Goal: Communication & Community: Answer question/provide support

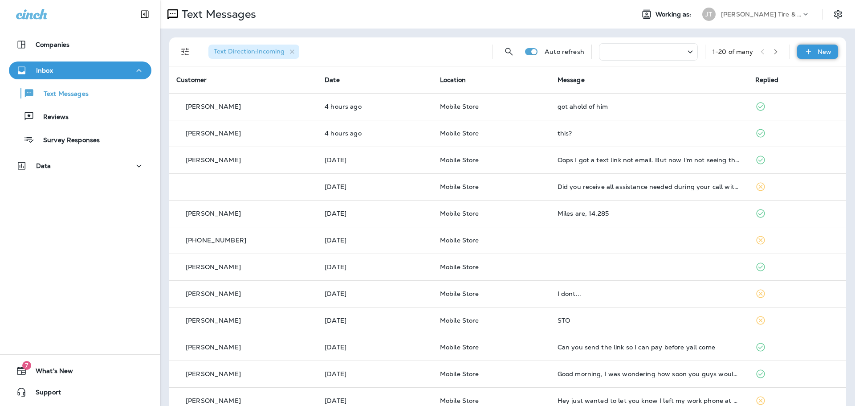
click at [807, 52] on div "New" at bounding box center [817, 52] width 41 height 14
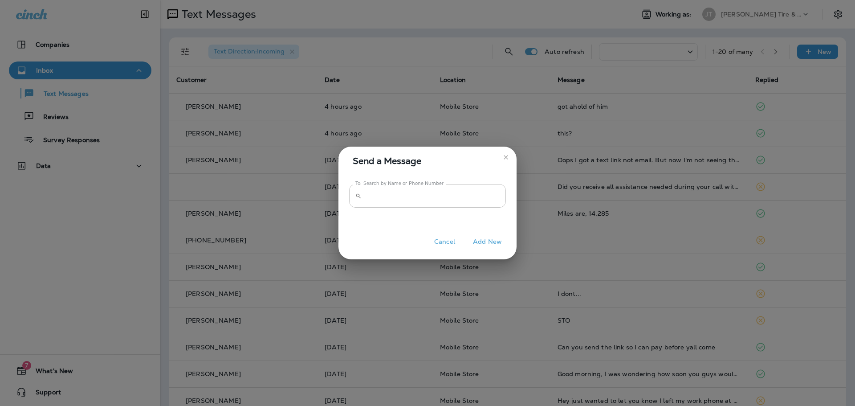
click at [384, 203] on input "To: Search by Name or Phone Number" at bounding box center [435, 196] width 141 height 24
type input "**********"
click at [485, 241] on button "Add New" at bounding box center [487, 242] width 38 height 14
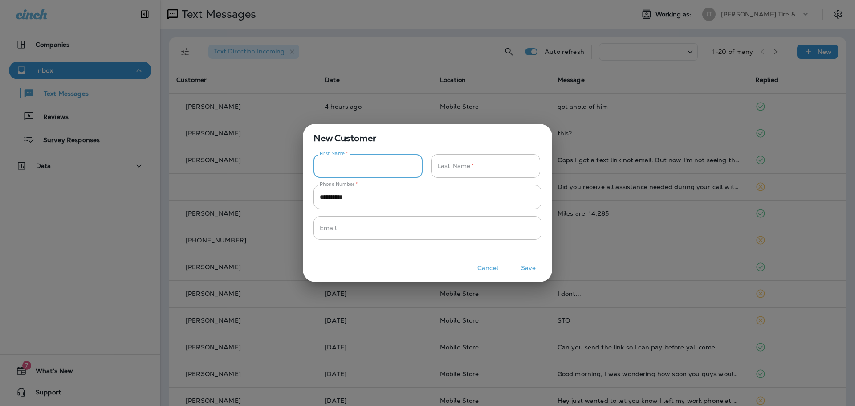
click at [371, 163] on input "Phone Number   *" at bounding box center [362, 166] width 99 height 24
type input "****"
click at [530, 268] on button "Save" at bounding box center [528, 268] width 33 height 14
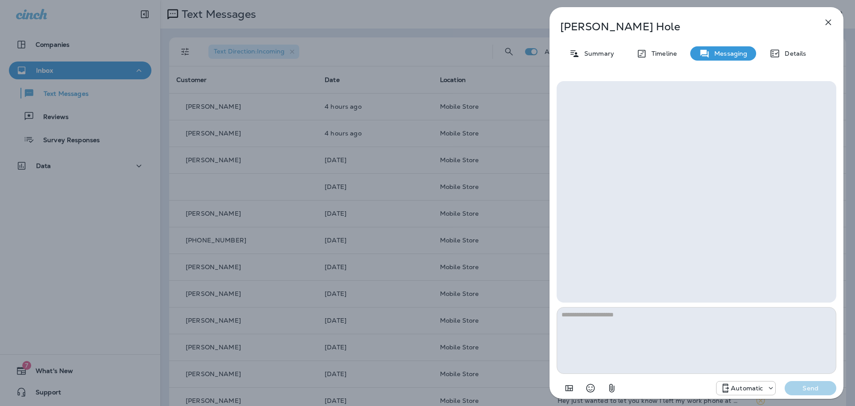
click at [735, 390] on p "Automatic" at bounding box center [747, 387] width 32 height 7
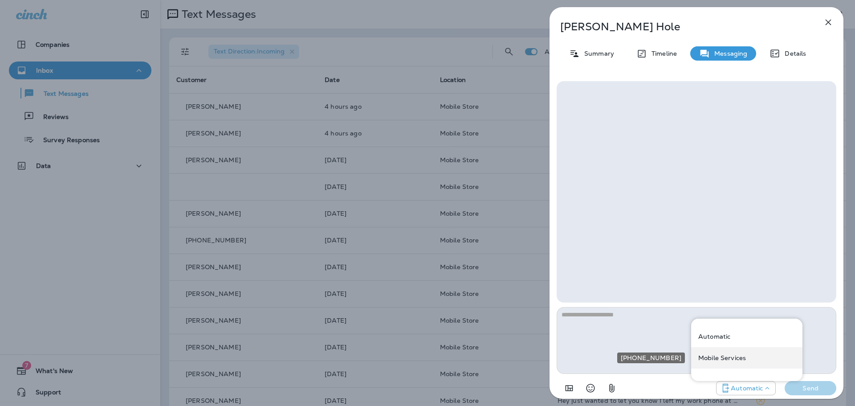
click at [727, 354] on p "Mobile Services" at bounding box center [722, 357] width 48 height 7
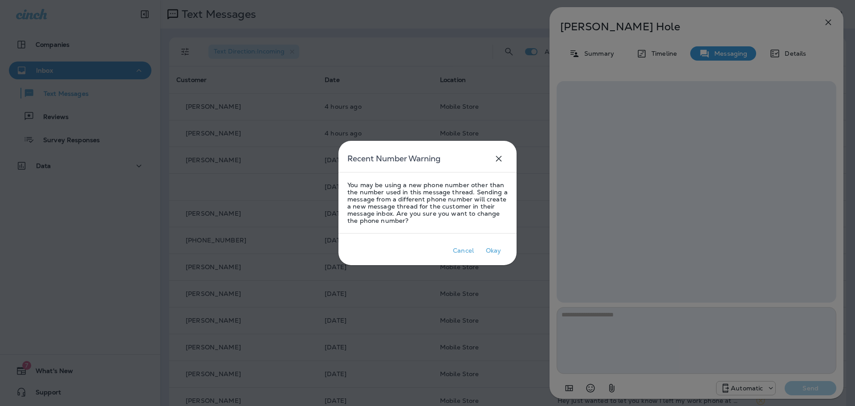
click at [712, 350] on div at bounding box center [427, 203] width 855 height 406
click at [487, 249] on div "Okay" at bounding box center [494, 250] width 16 height 7
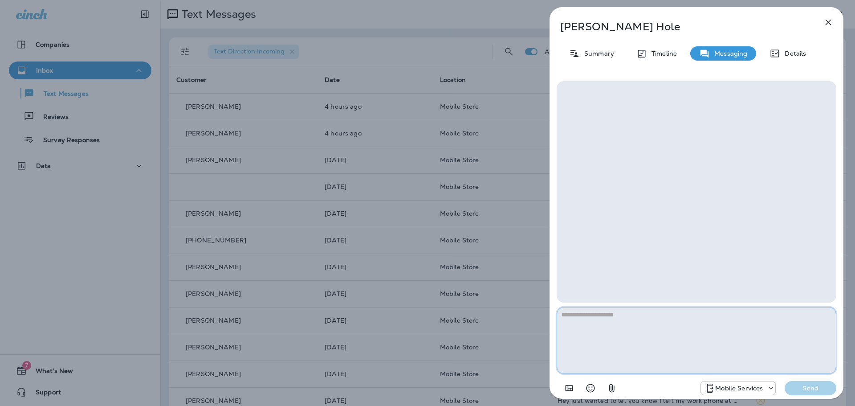
click at [622, 319] on textarea at bounding box center [697, 340] width 280 height 67
type textarea "*"
type textarea "**********"
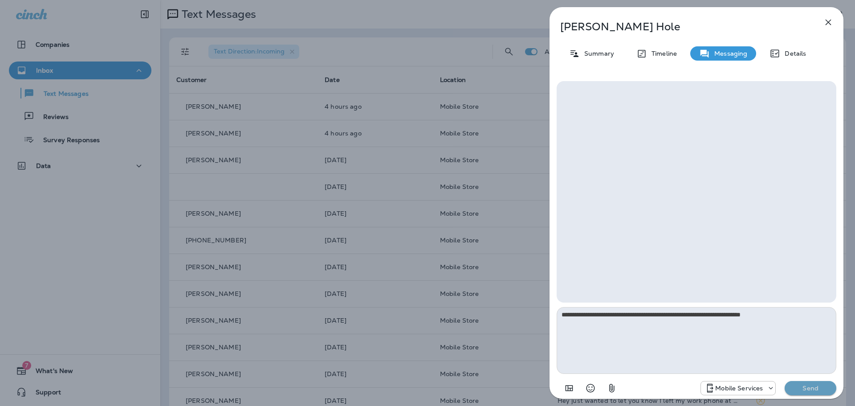
click at [806, 391] on p "Send" at bounding box center [810, 388] width 37 height 8
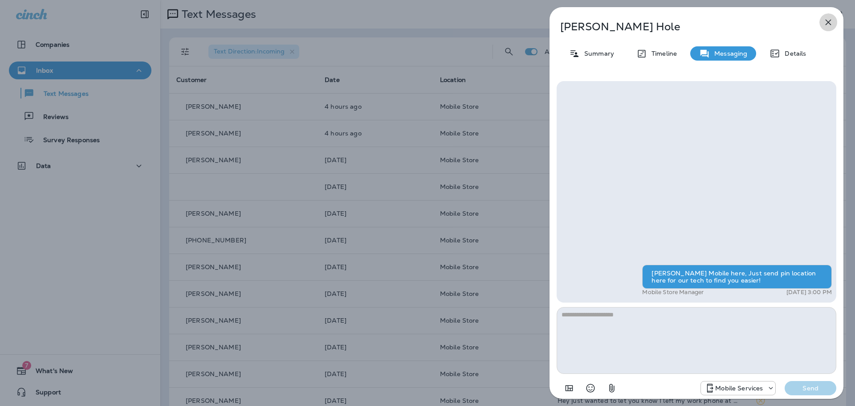
click at [829, 23] on icon "button" at bounding box center [828, 23] width 6 height 6
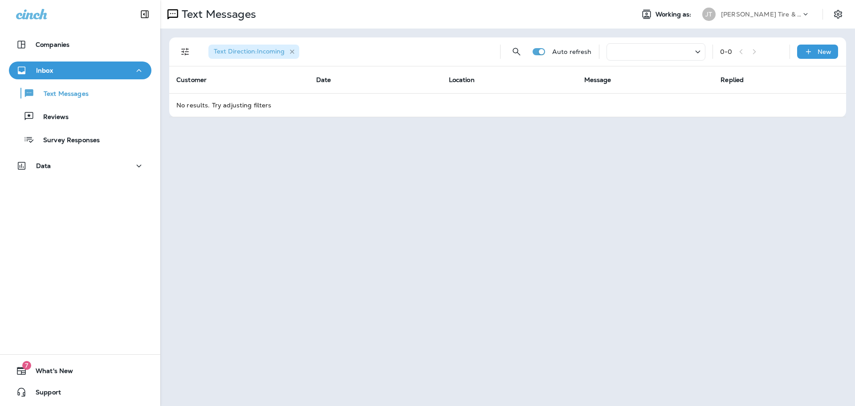
click at [295, 51] on icon "button" at bounding box center [292, 52] width 8 height 8
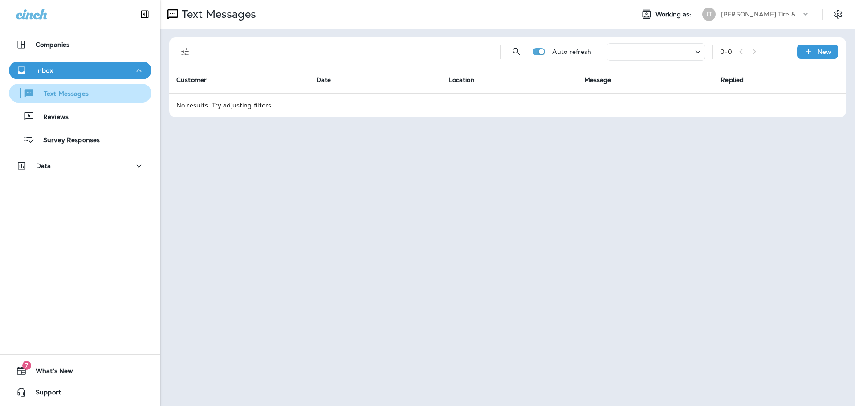
click at [65, 95] on p "Text Messages" at bounding box center [62, 94] width 54 height 8
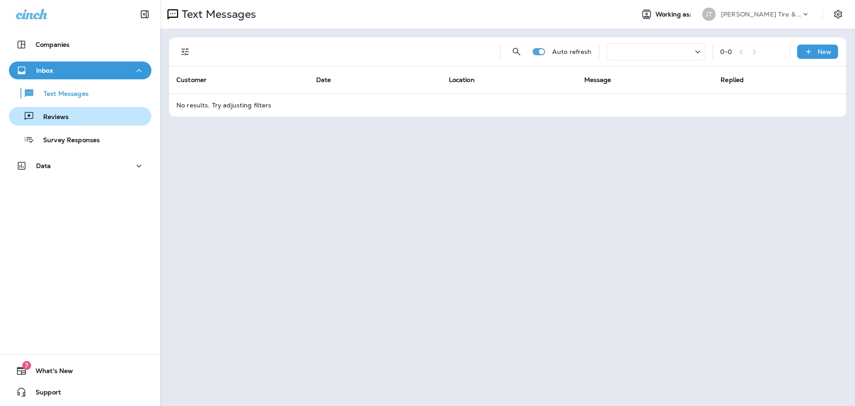
click at [65, 117] on p "Reviews" at bounding box center [51, 117] width 34 height 8
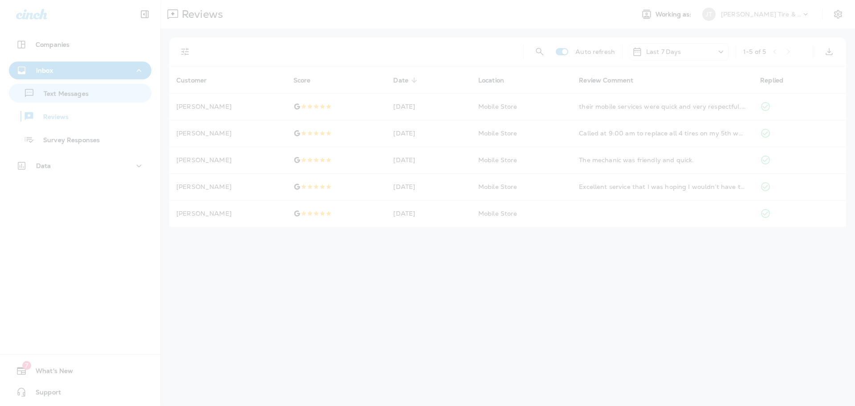
click at [75, 99] on div at bounding box center [427, 203] width 855 height 406
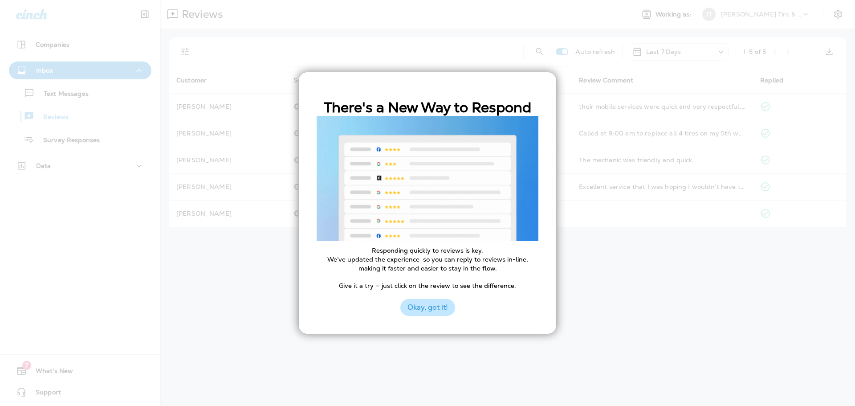
click at [444, 304] on button "Okay, got it!" at bounding box center [427, 307] width 55 height 17
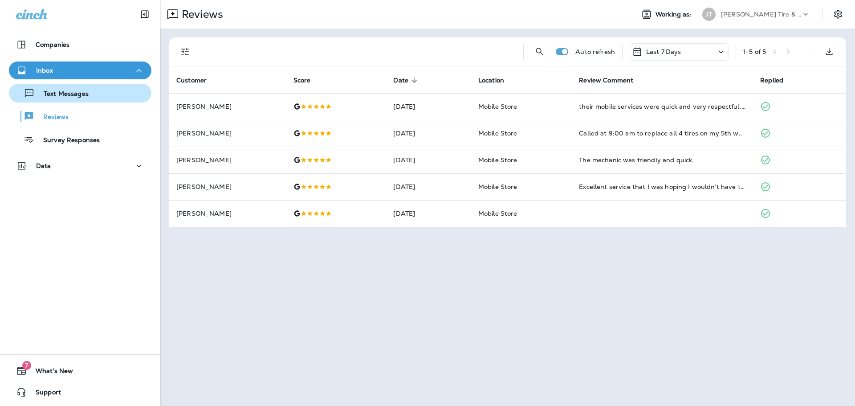
click at [79, 90] on p "Text Messages" at bounding box center [62, 94] width 54 height 8
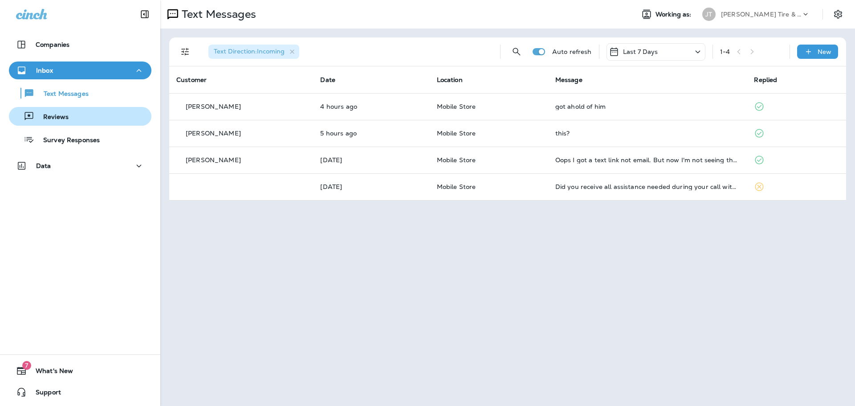
click at [56, 116] on p "Reviews" at bounding box center [51, 117] width 34 height 8
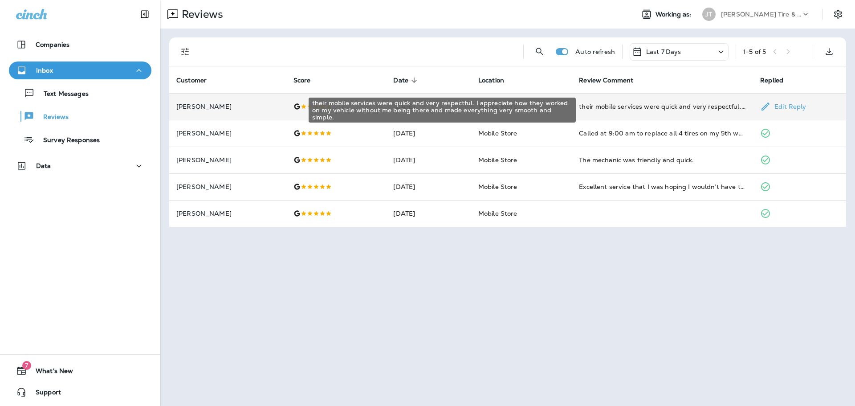
click at [628, 109] on div "their mobile services were quick and very respectful. I appreciate how they wor…" at bounding box center [662, 106] width 167 height 9
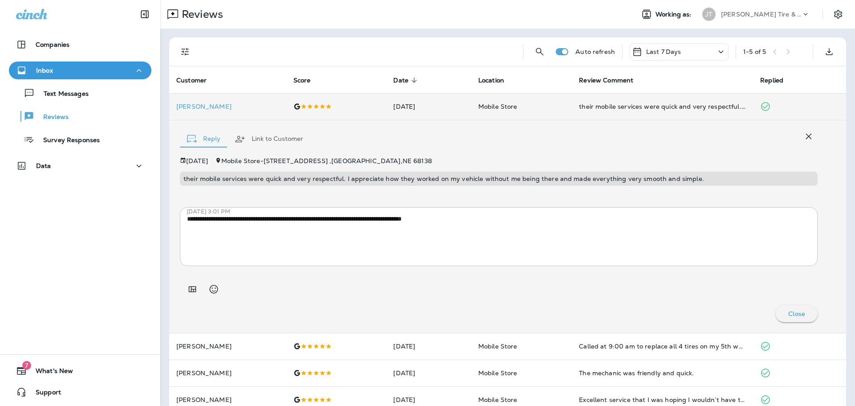
click at [66, 70] on div "Inbox" at bounding box center [80, 70] width 128 height 11
click at [67, 71] on div "Inbox" at bounding box center [80, 70] width 128 height 11
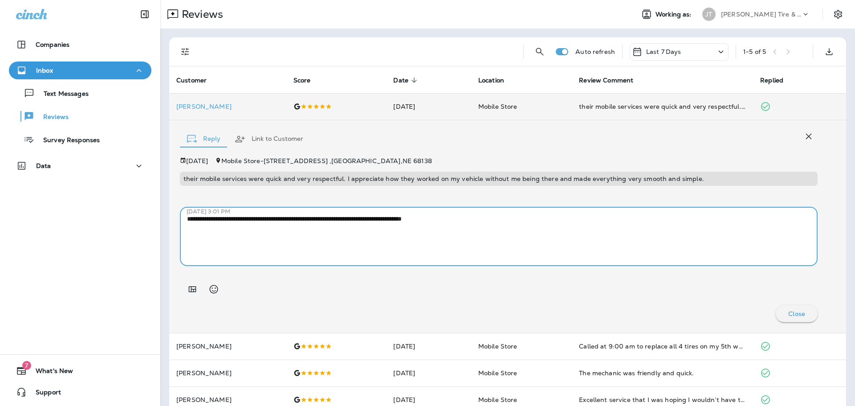
click at [528, 234] on textarea "**********" at bounding box center [495, 236] width 617 height 45
